Goal: Task Accomplishment & Management: Use online tool/utility

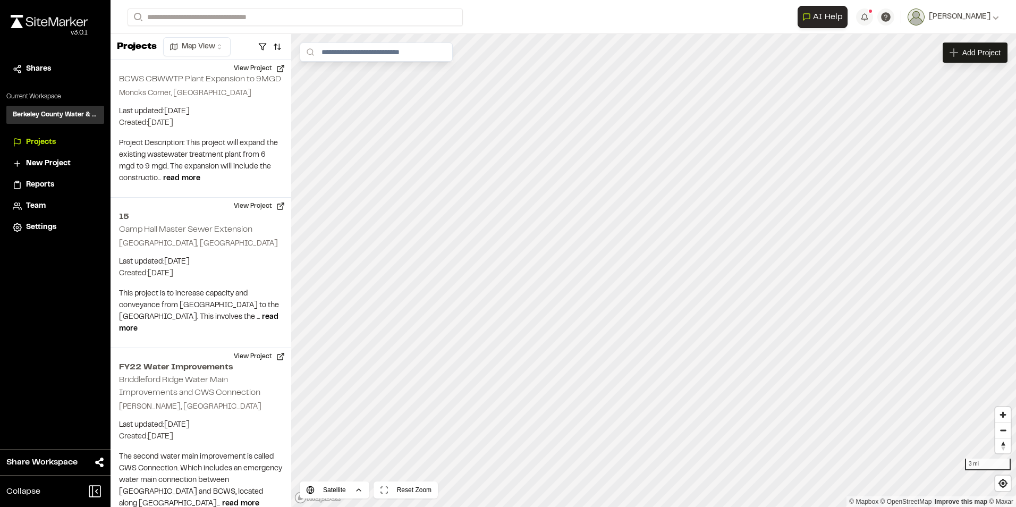
click at [41, 189] on span "Reports" at bounding box center [40, 185] width 28 height 12
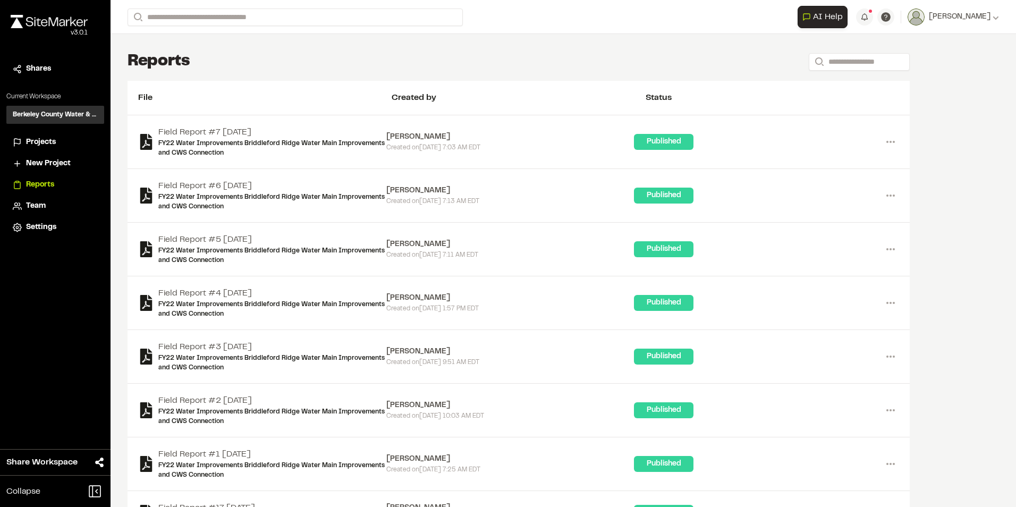
click at [46, 141] on span "Projects" at bounding box center [41, 143] width 30 height 12
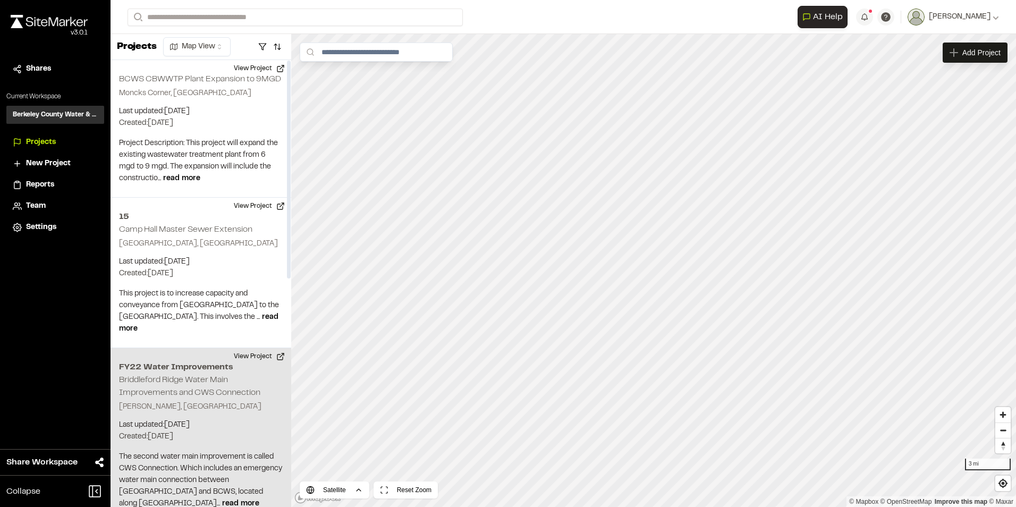
click at [144, 391] on h2 "Briddleford Ridge Water Main Improvements and CWS Connection" at bounding box center [189, 386] width 141 height 20
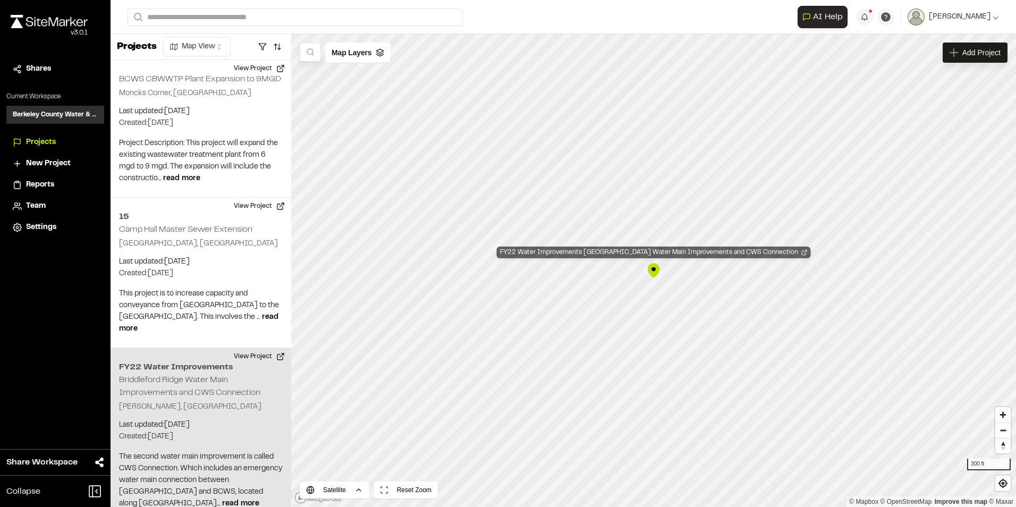
click at [642, 254] on div "FY22 Water Improvements Briddleford Ridge Water Main Improvements and CWS Conne…" at bounding box center [654, 253] width 314 height 12
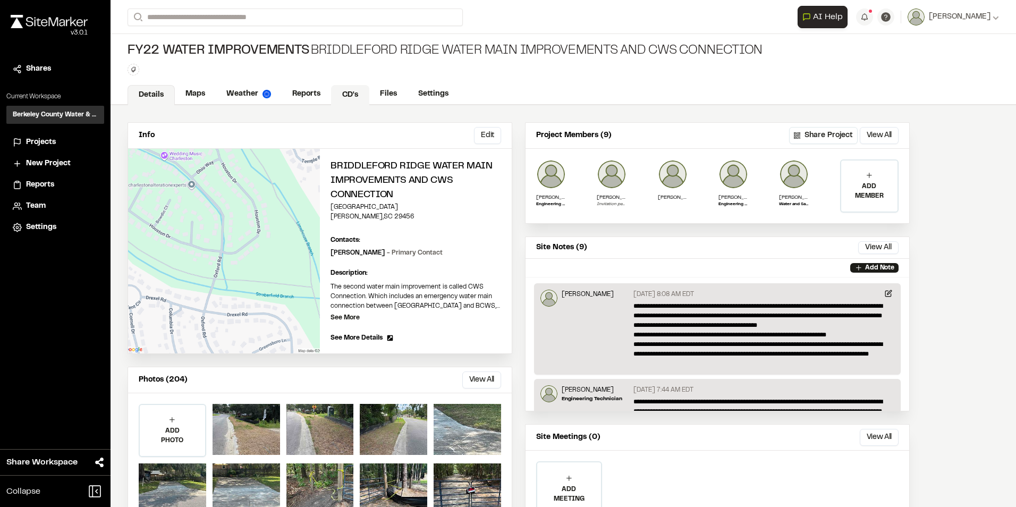
click at [362, 87] on link "CD's" at bounding box center [350, 95] width 38 height 20
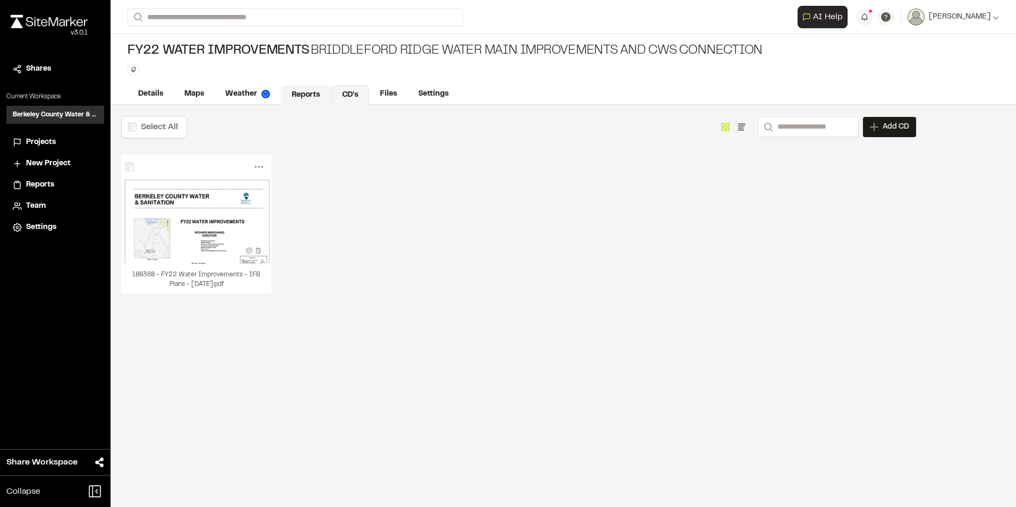
click at [313, 92] on link "Reports" at bounding box center [306, 95] width 50 height 20
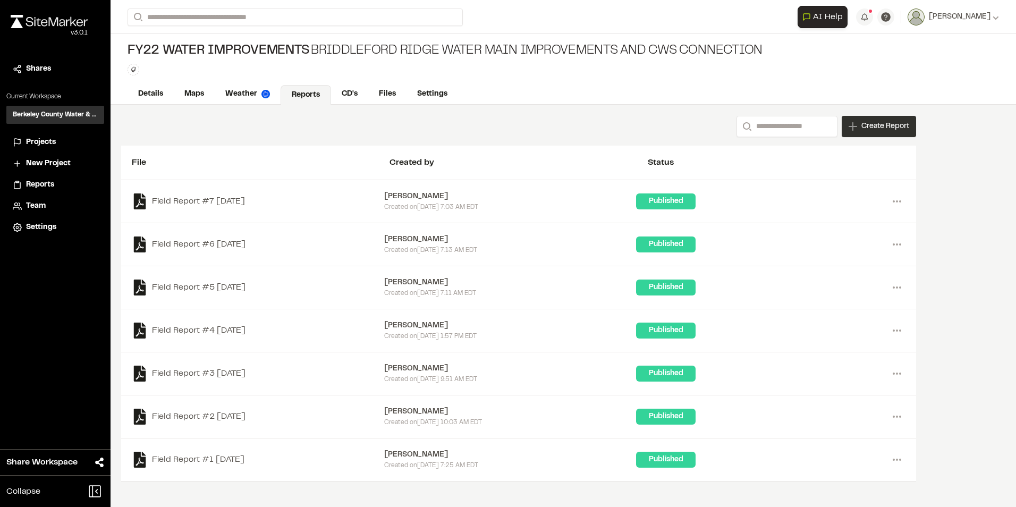
click at [883, 132] on span "Create Report" at bounding box center [886, 127] width 48 height 12
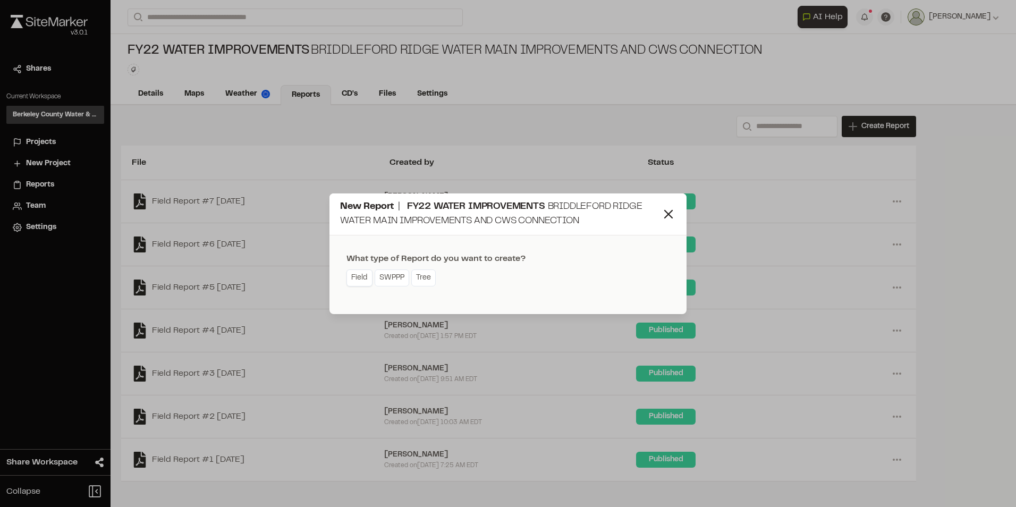
click at [361, 283] on link "Field" at bounding box center [360, 277] width 26 height 17
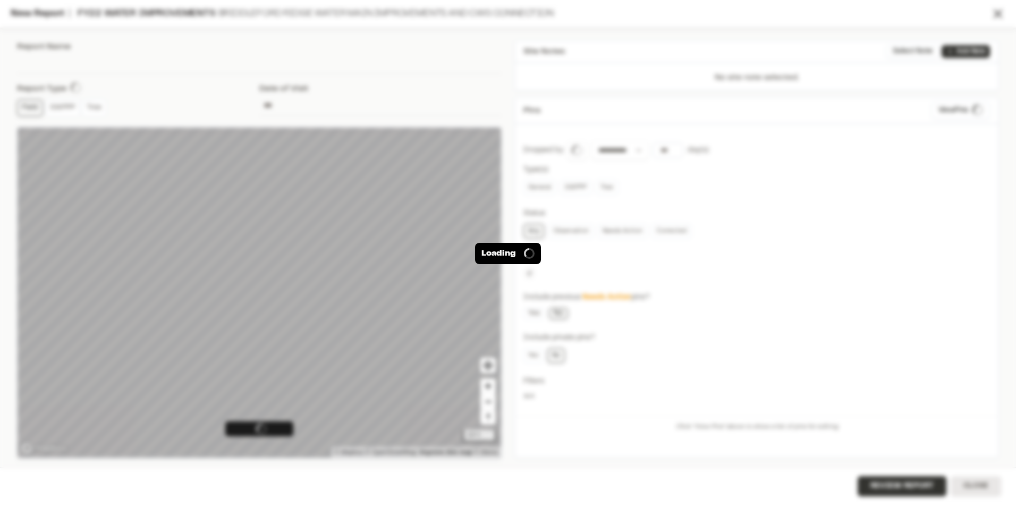
type input "**********"
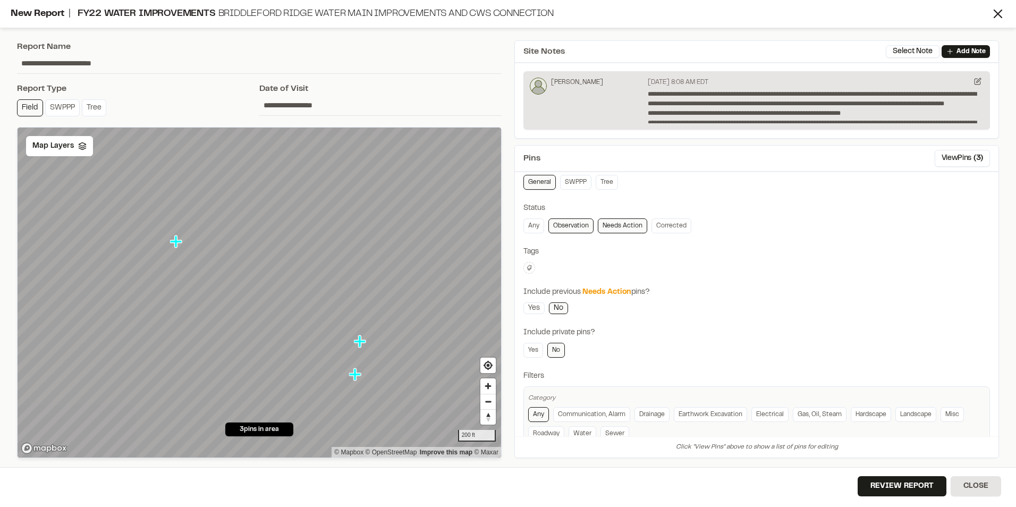
scroll to position [82, 0]
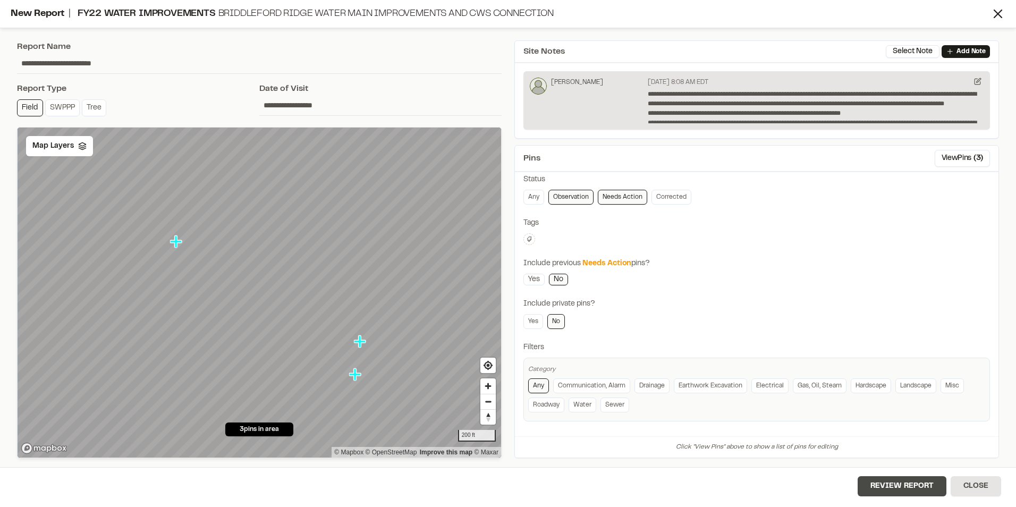
click at [917, 493] on button "Review Report" at bounding box center [902, 486] width 89 height 20
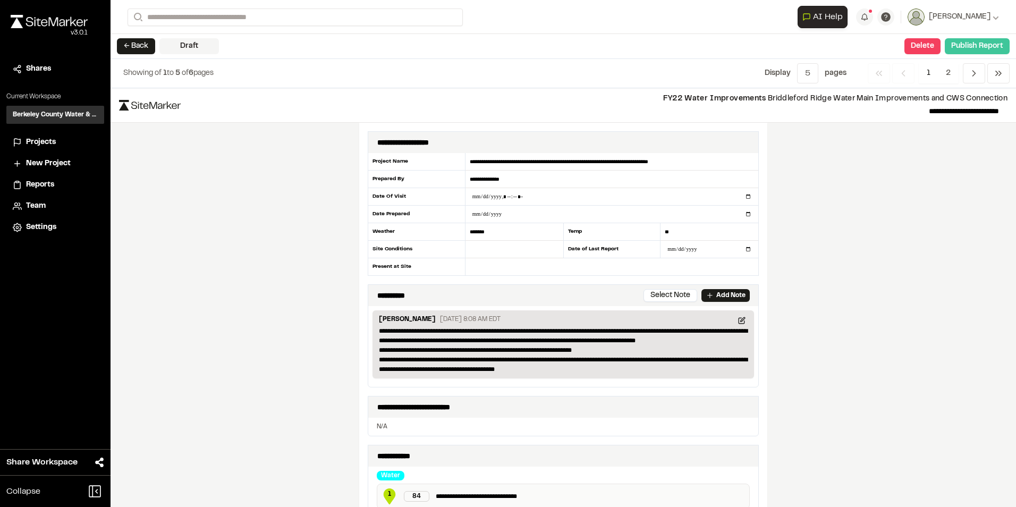
click at [998, 48] on button "Publish Report" at bounding box center [977, 46] width 65 height 16
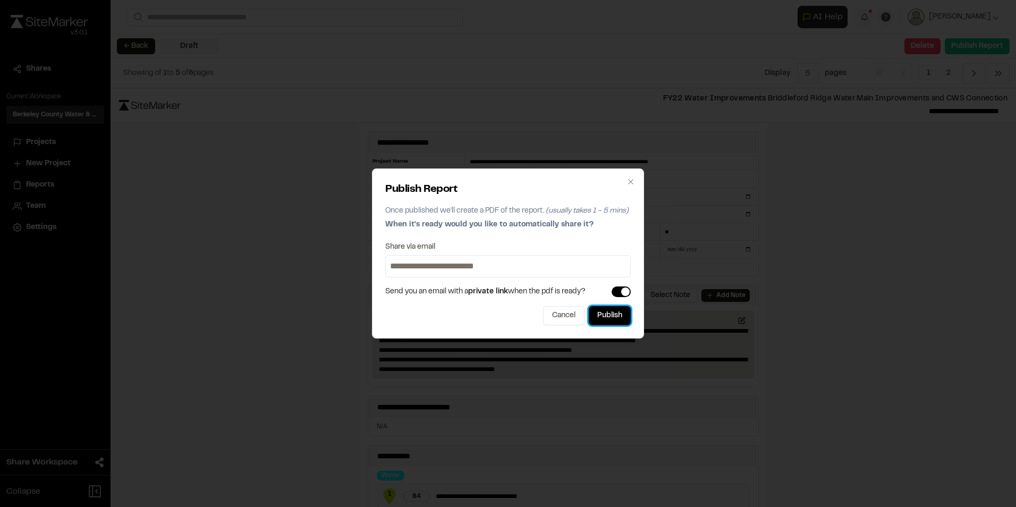
drag, startPoint x: 619, startPoint y: 315, endPoint x: 424, endPoint y: 272, distance: 200.4
click at [422, 274] on div "Publish Report Once published we'll create a PDF of the report. (usually takes …" at bounding box center [508, 253] width 272 height 170
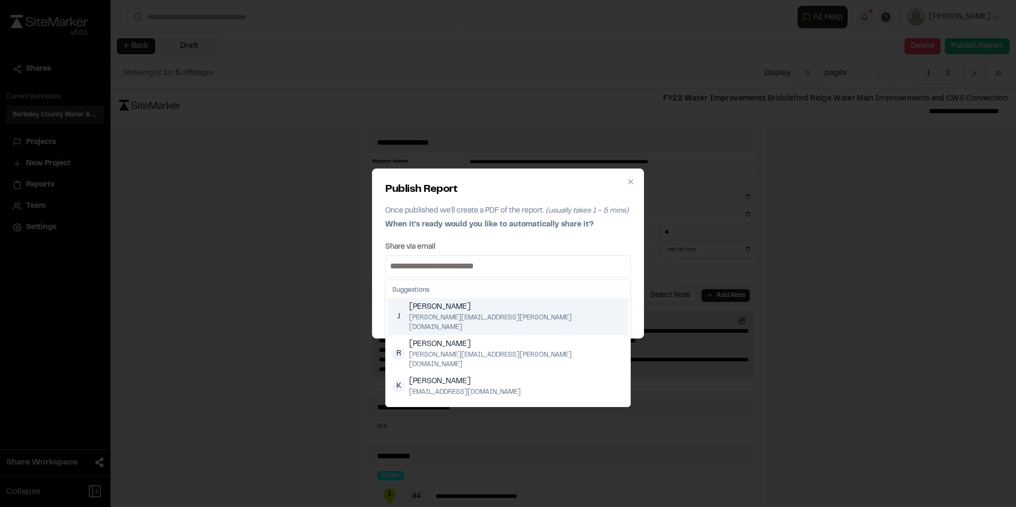
click at [426, 265] on input at bounding box center [508, 266] width 240 height 17
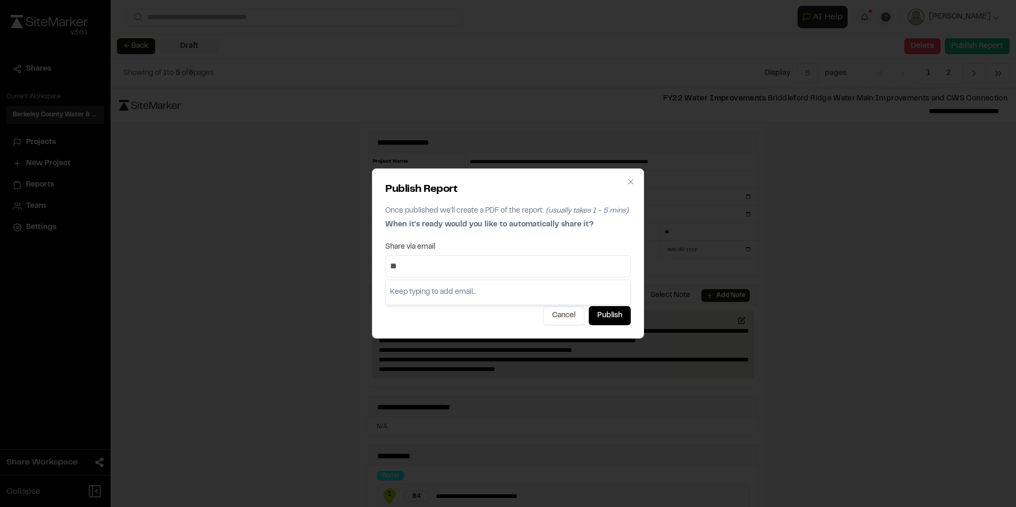
type input "*"
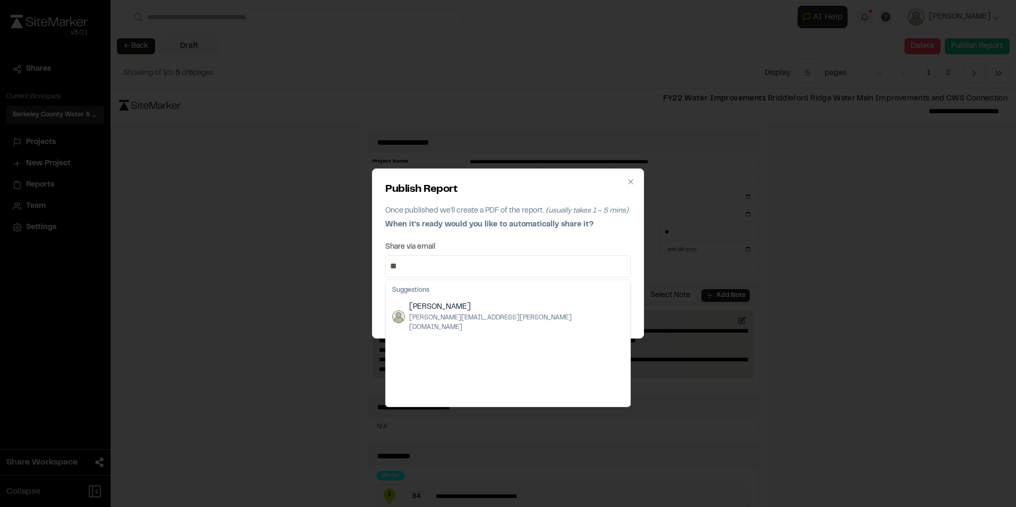
type input "*"
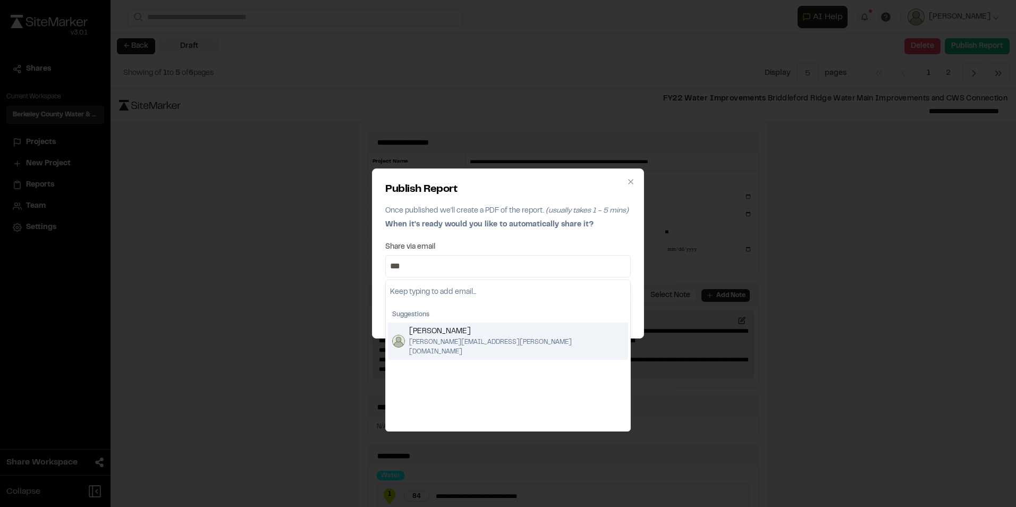
type input "***"
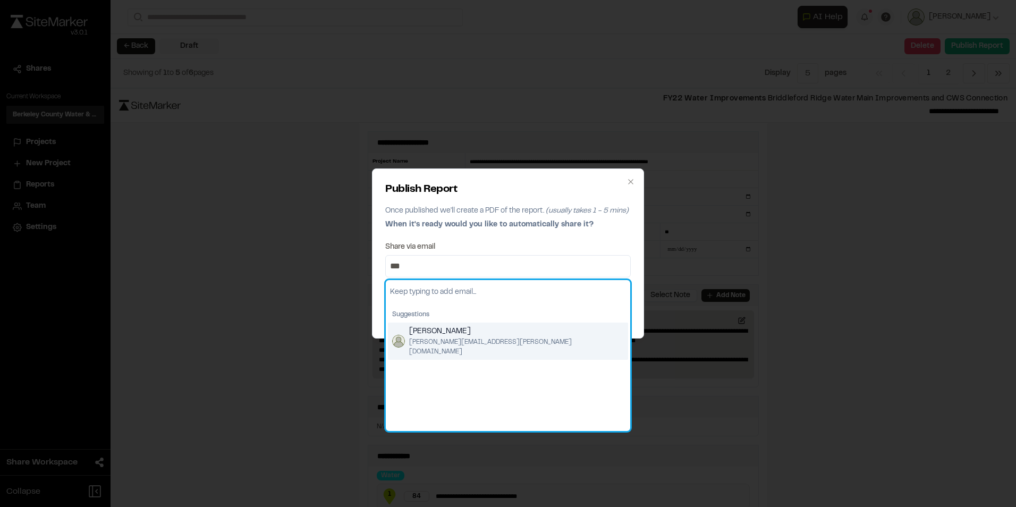
click at [453, 330] on span "[PERSON_NAME]" at bounding box center [516, 332] width 215 height 12
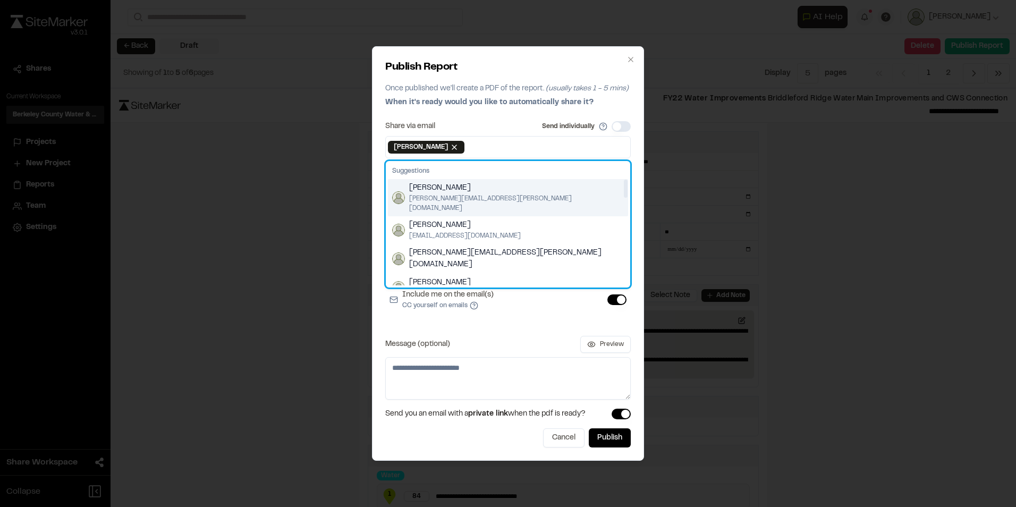
click at [427, 182] on div "[PERSON_NAME] [PERSON_NAME][EMAIL_ADDRESS][PERSON_NAME][DOMAIN_NAME]" at bounding box center [508, 197] width 240 height 37
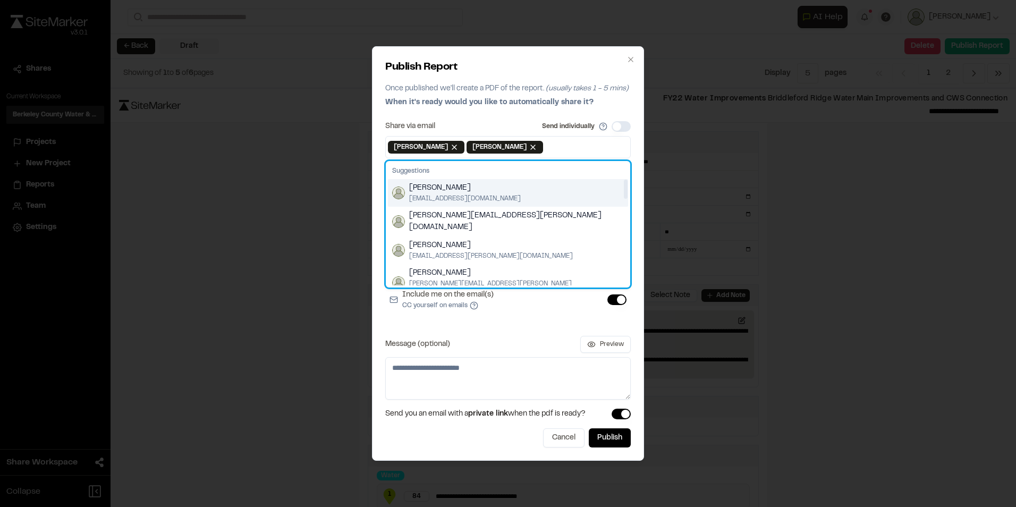
click at [452, 190] on span "[PERSON_NAME]" at bounding box center [465, 188] width 112 height 12
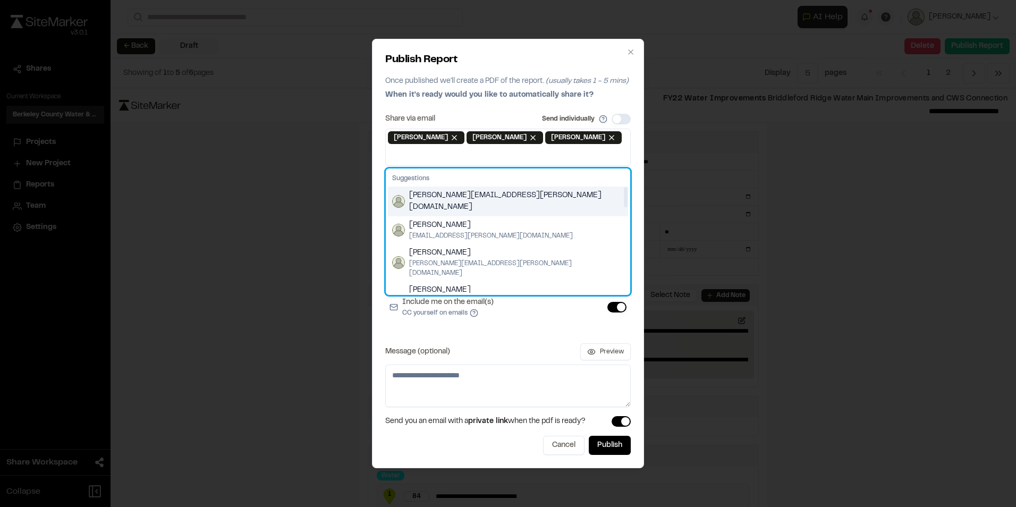
click at [451, 198] on span "[PERSON_NAME][EMAIL_ADDRESS][PERSON_NAME][DOMAIN_NAME]" at bounding box center [516, 201] width 215 height 23
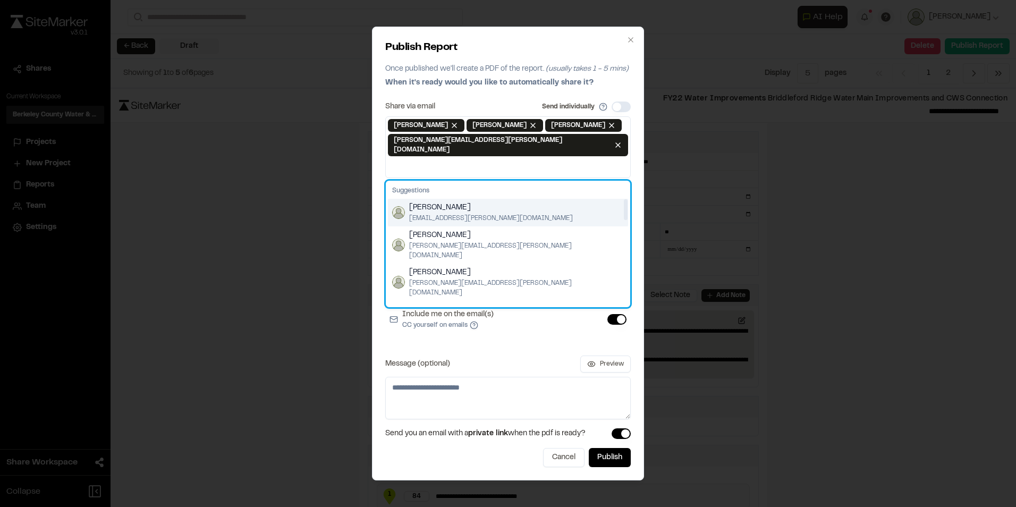
click at [451, 202] on span "[PERSON_NAME]" at bounding box center [491, 208] width 164 height 12
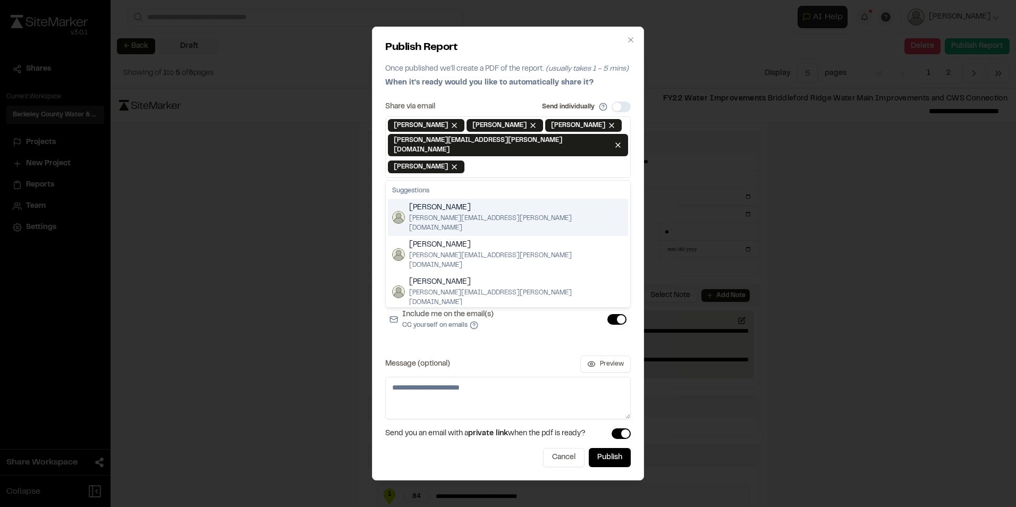
click at [582, 158] on input at bounding box center [548, 166] width 162 height 17
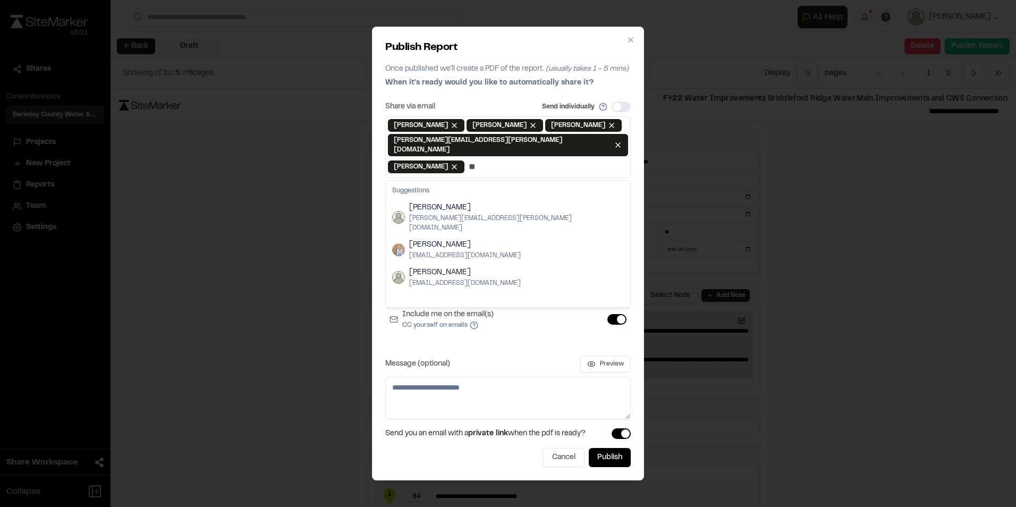
type input "*"
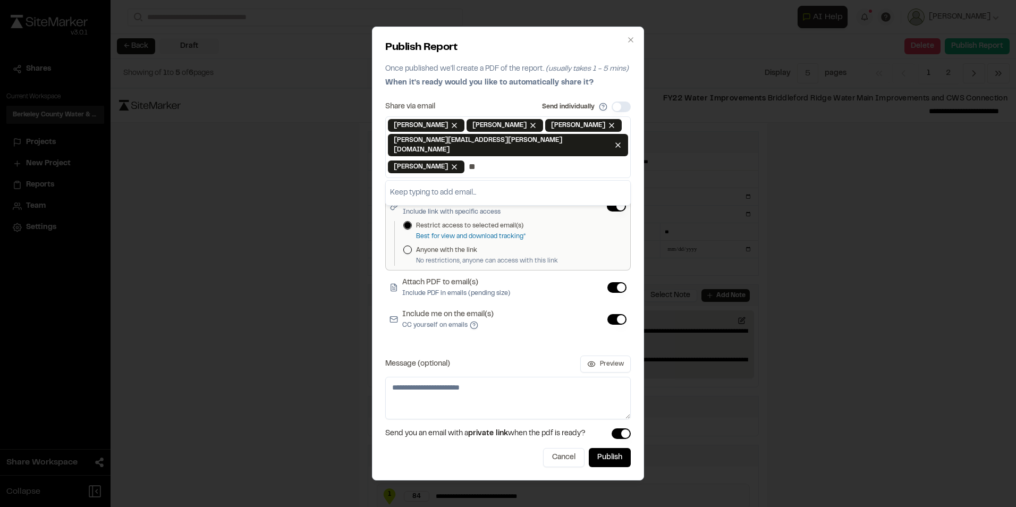
type input "*"
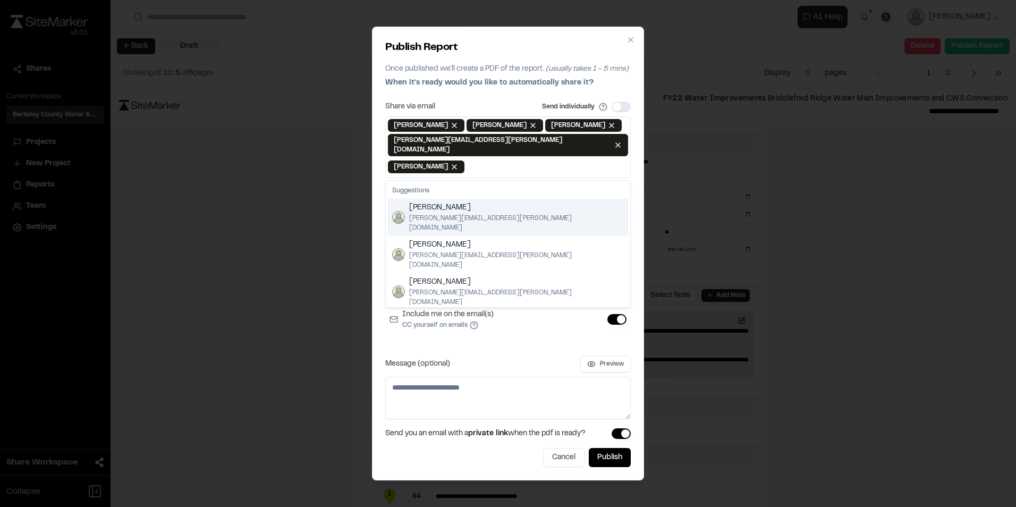
click at [614, 145] on button "Remove" at bounding box center [618, 145] width 9 height 9
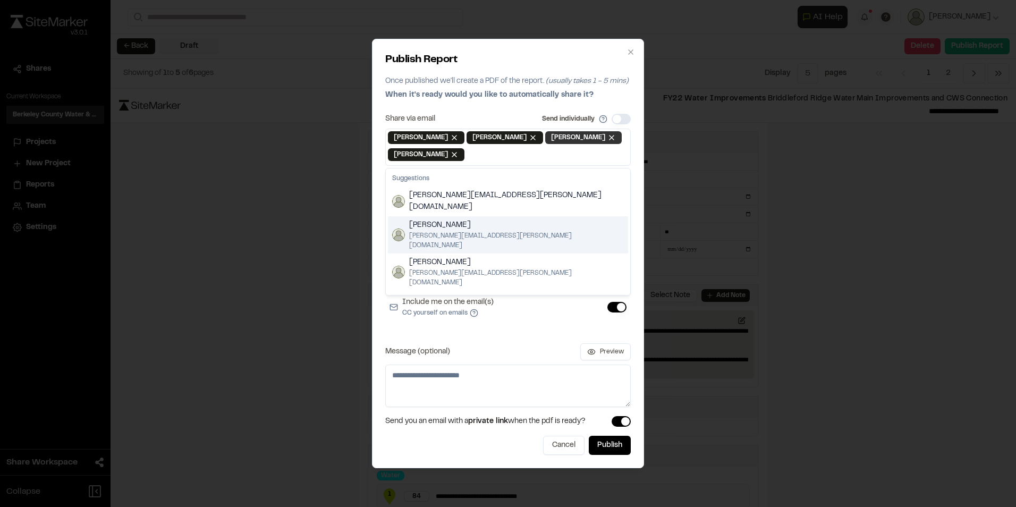
click at [608, 138] on button "Remove [PERSON_NAME]" at bounding box center [612, 137] width 9 height 9
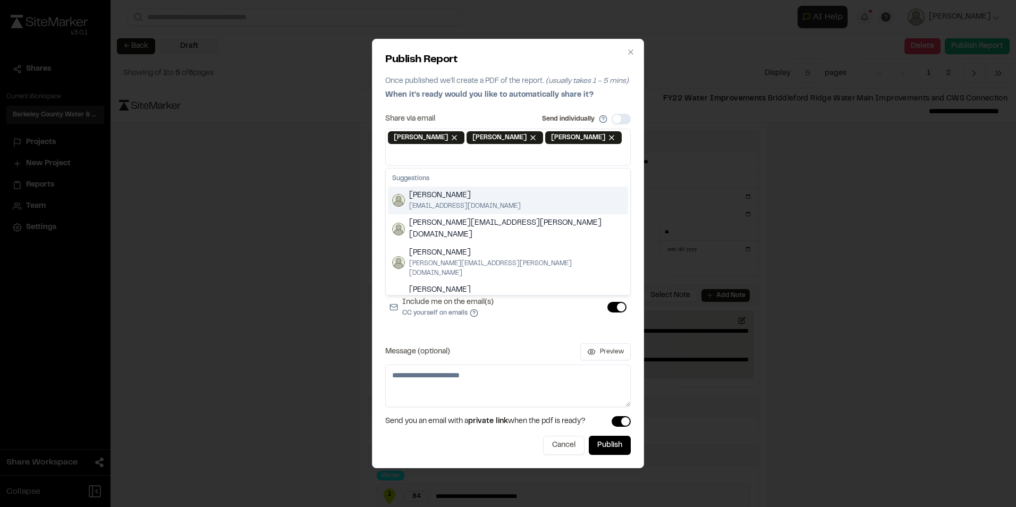
click at [609, 137] on div "[PERSON_NAME] Remove [PERSON_NAME] [PERSON_NAME] Remove [PERSON_NAME] [PERSON_N…" at bounding box center [508, 147] width 246 height 37
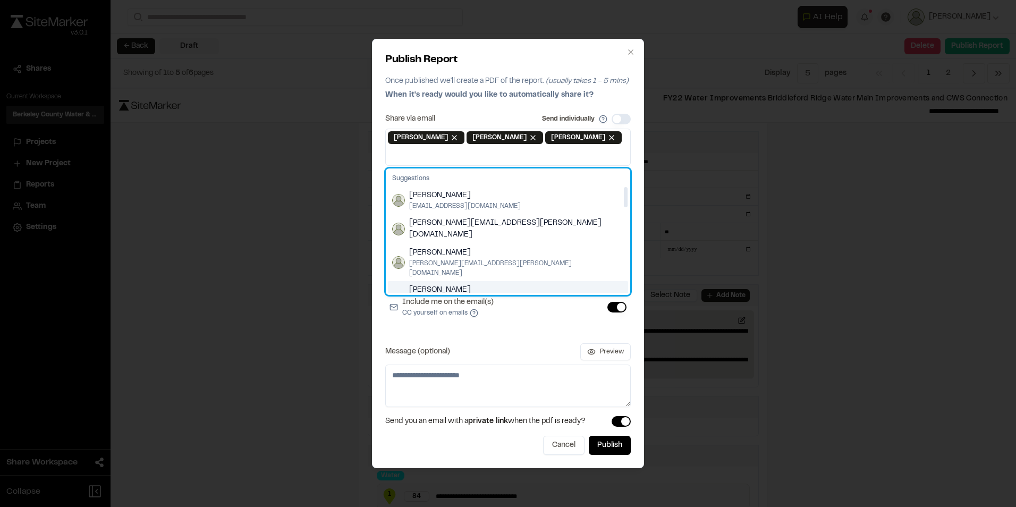
click at [487, 296] on span "[PERSON_NAME][EMAIL_ADDRESS][PERSON_NAME][DOMAIN_NAME]" at bounding box center [516, 305] width 215 height 19
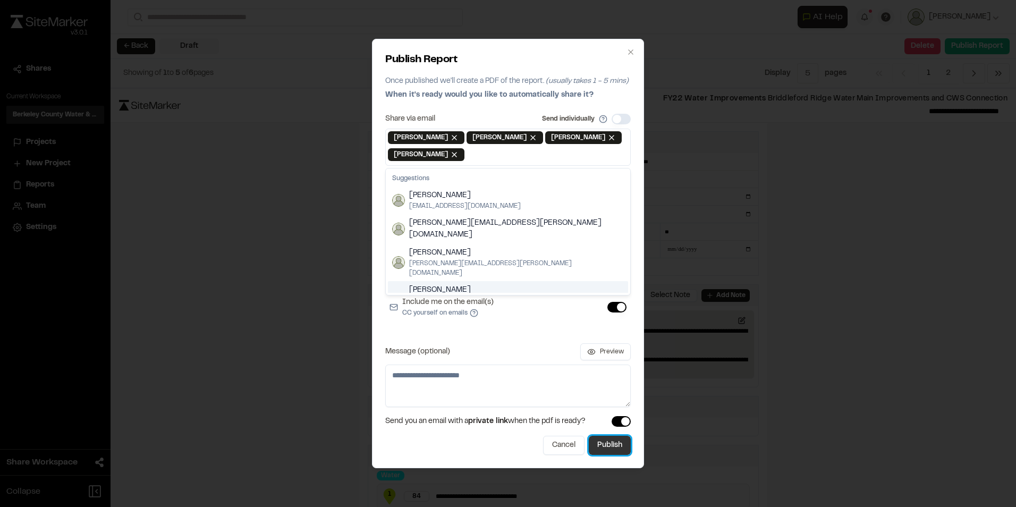
click at [615, 442] on button "Publish" at bounding box center [610, 445] width 42 height 19
